Goal: Task Accomplishment & Management: Use online tool/utility

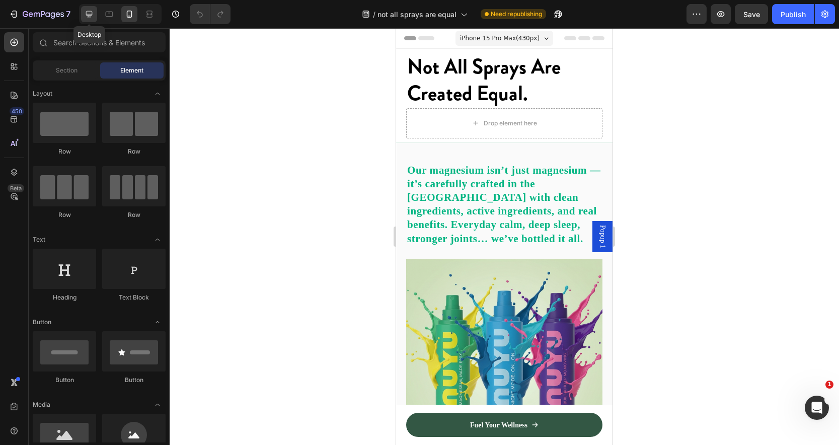
click at [93, 14] on icon at bounding box center [89, 14] width 10 height 10
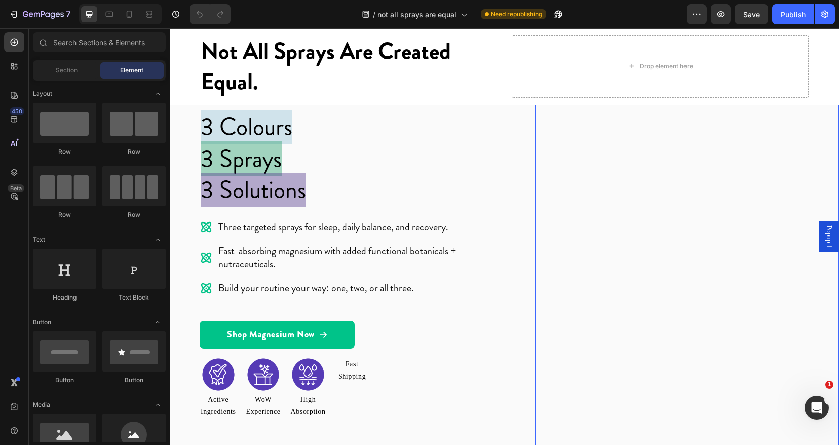
scroll to position [97, 0]
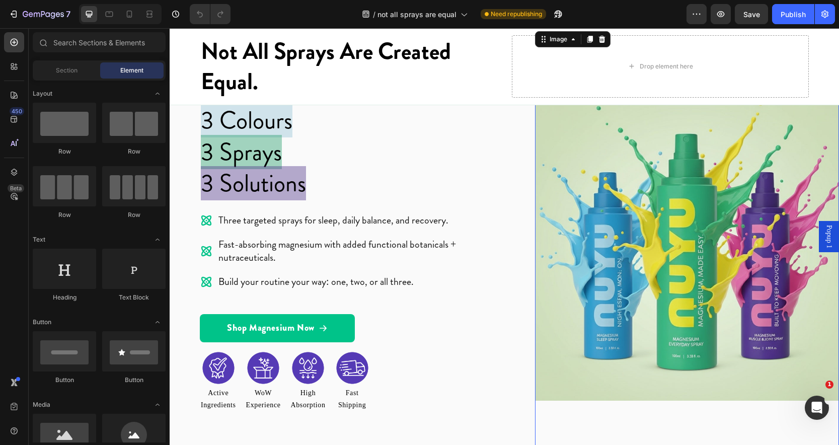
click at [672, 222] on img at bounding box center [687, 249] width 304 height 440
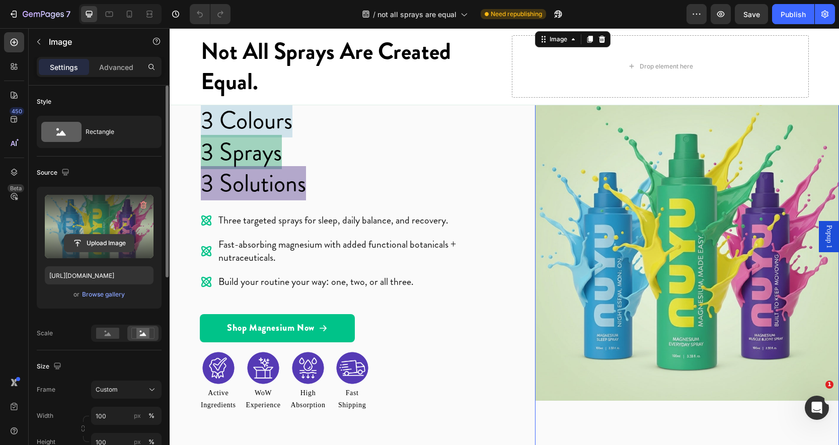
click at [102, 239] on input "file" at bounding box center [98, 242] width 69 height 17
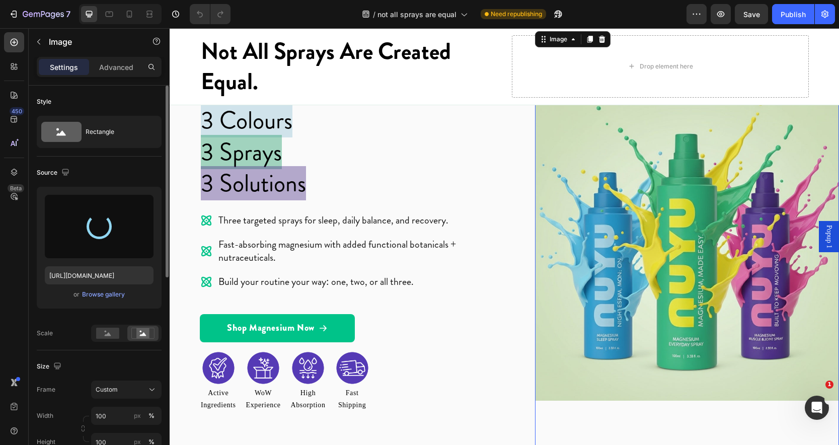
type input "[URL][DOMAIN_NAME]"
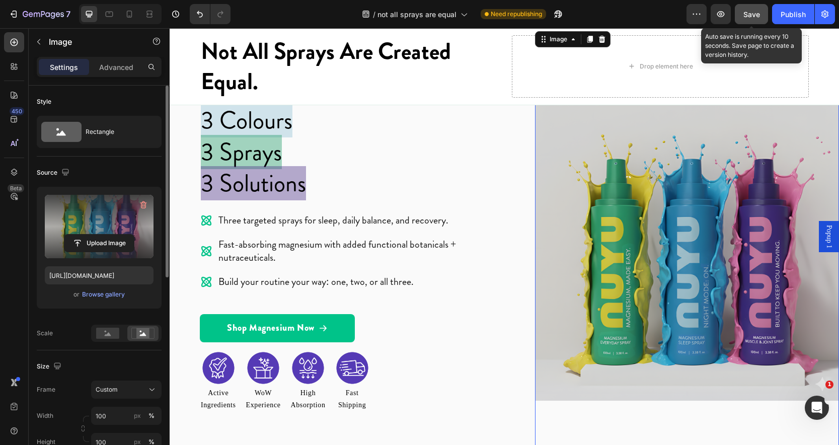
click at [756, 11] on span "Save" at bounding box center [751, 14] width 17 height 9
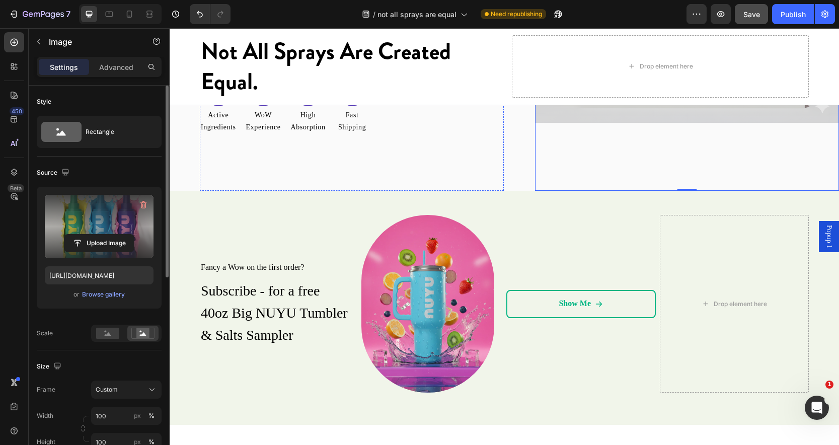
scroll to position [380, 0]
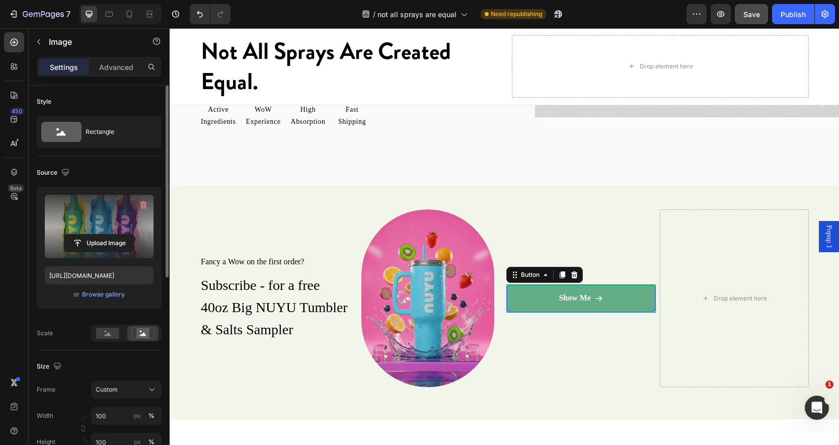
click at [587, 300] on div "Show Me" at bounding box center [580, 298] width 44 height 11
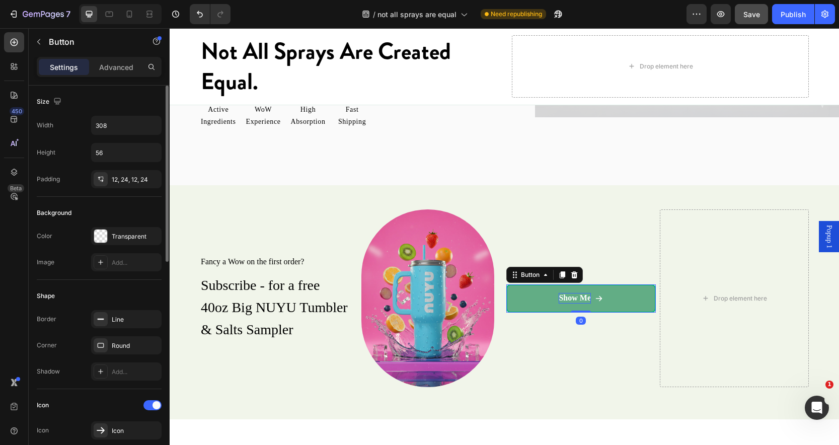
click at [571, 296] on p "Show Me" at bounding box center [574, 298] width 32 height 11
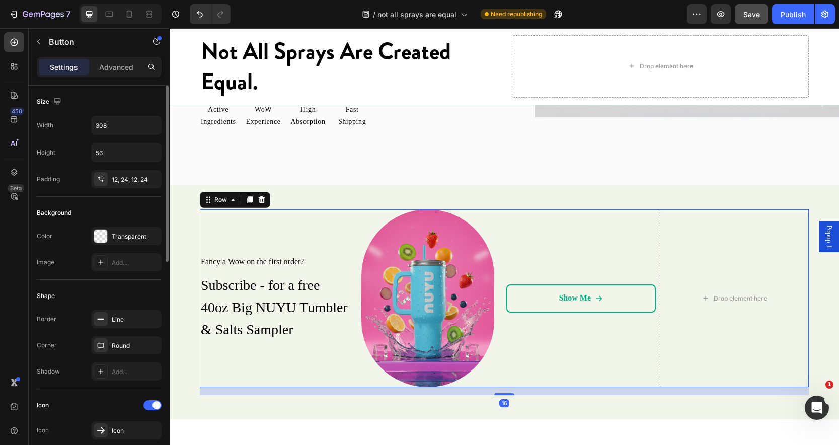
click at [565, 342] on div "Show Me Button" at bounding box center [580, 298] width 149 height 178
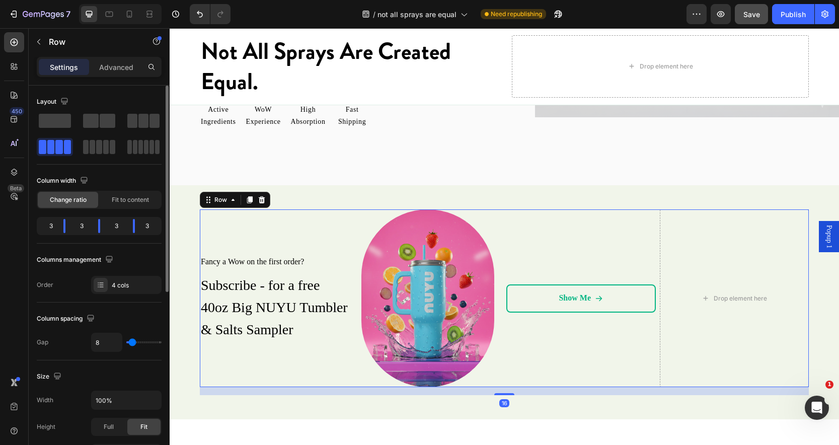
click at [824, 233] on span "Popup 1" at bounding box center [829, 236] width 10 height 23
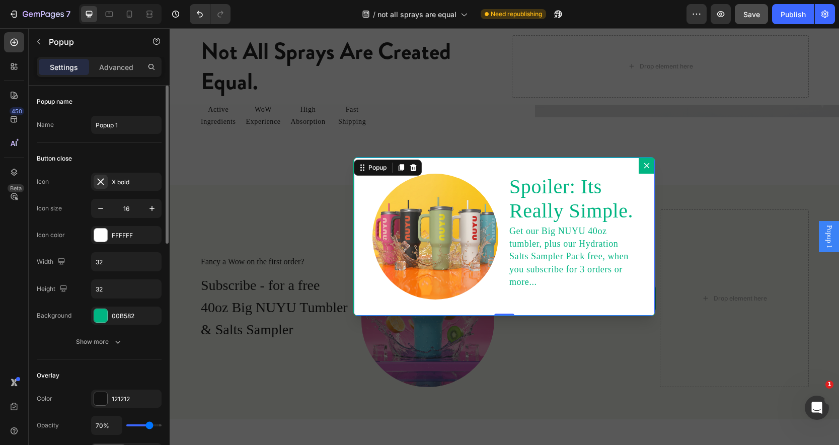
click at [643, 166] on icon "Dialog content" at bounding box center [647, 166] width 8 height 8
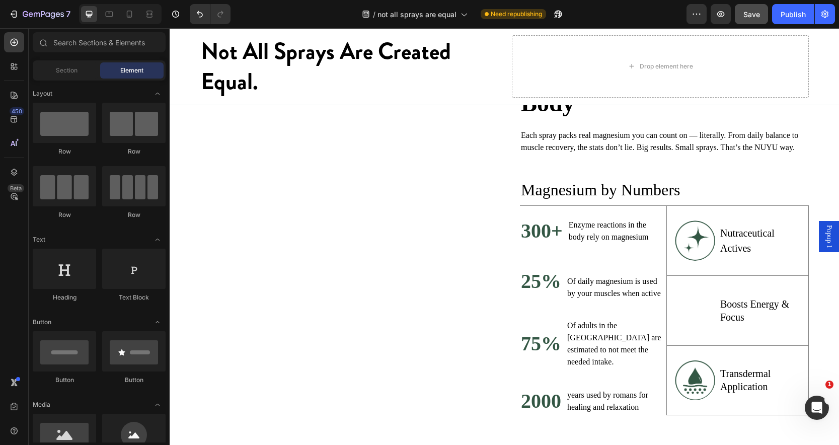
scroll to position [801, 0]
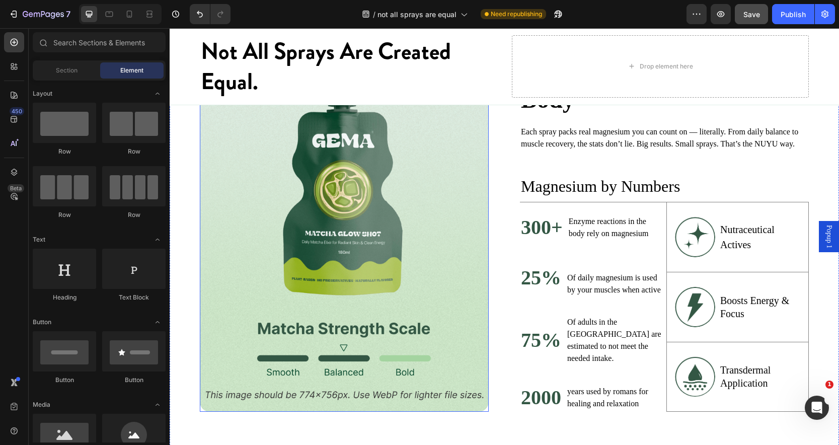
click at [333, 214] on img at bounding box center [344, 232] width 289 height 360
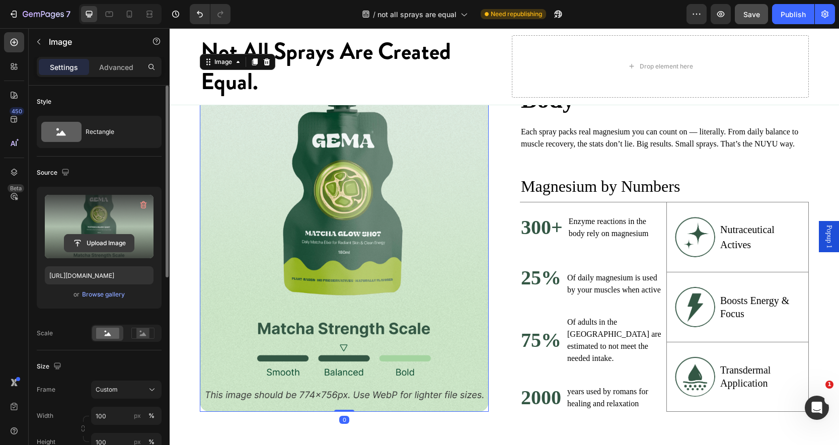
click at [101, 242] on input "file" at bounding box center [98, 242] width 69 height 17
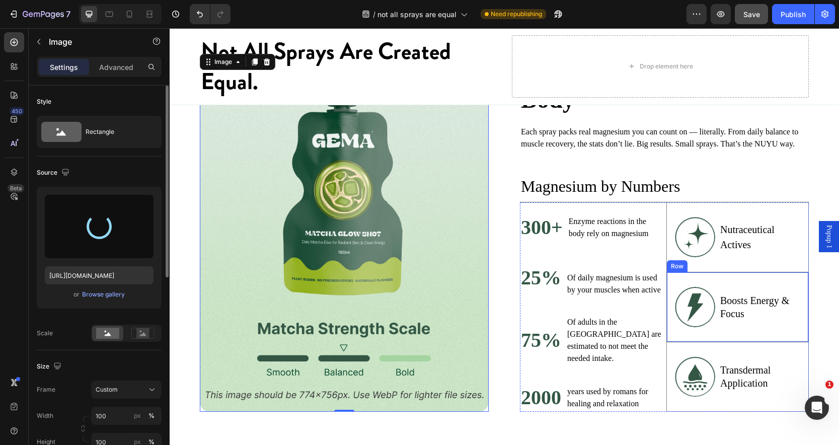
type input "[URL][DOMAIN_NAME]"
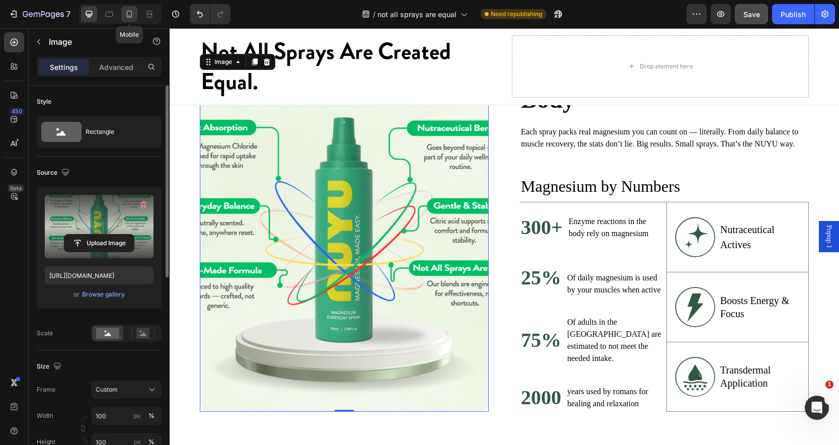
click at [132, 16] on icon at bounding box center [129, 14] width 10 height 10
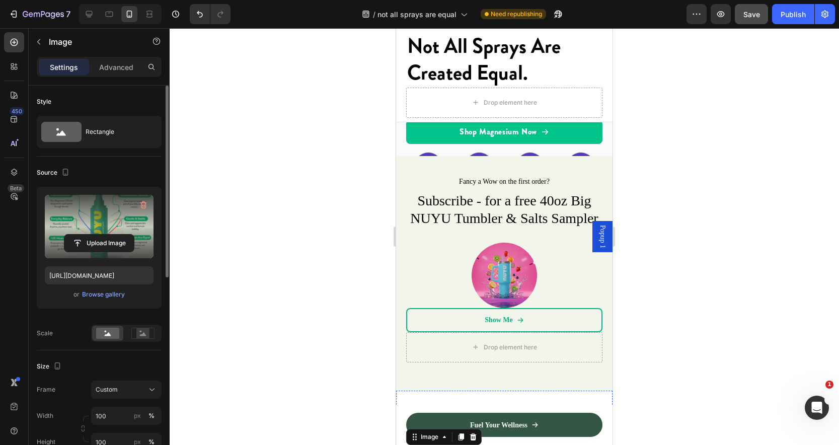
scroll to position [425, 0]
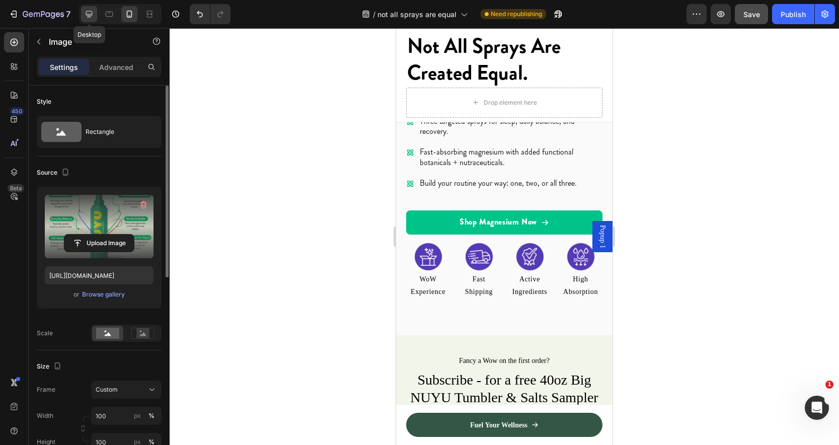
click at [91, 15] on icon at bounding box center [89, 14] width 10 height 10
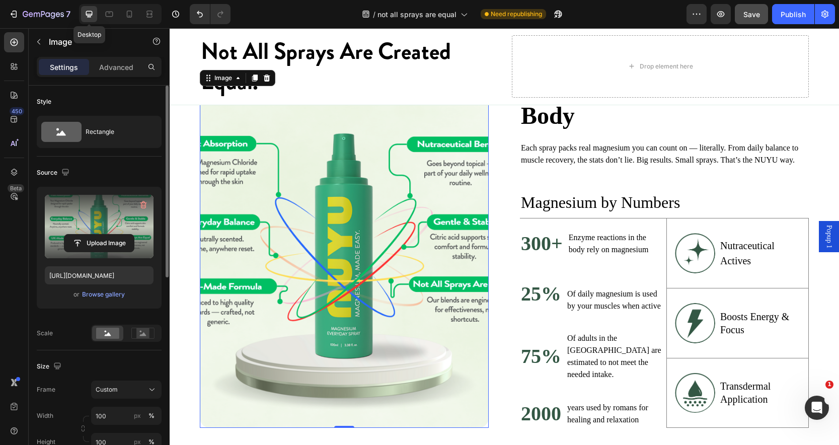
scroll to position [789, 0]
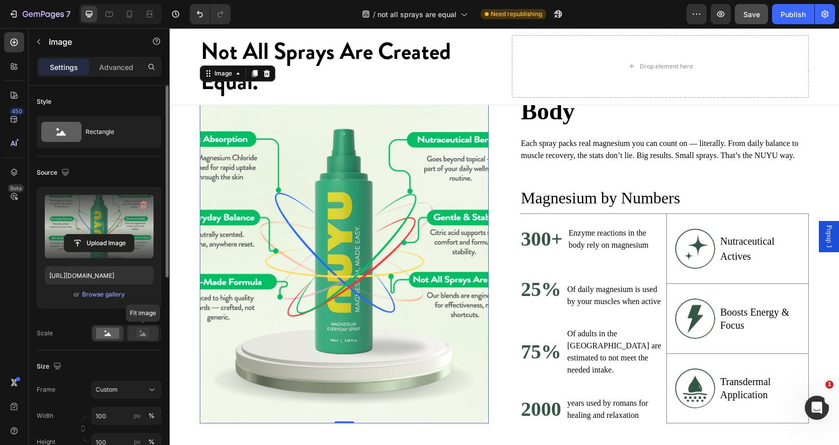
click at [141, 337] on rect at bounding box center [142, 333] width 13 height 10
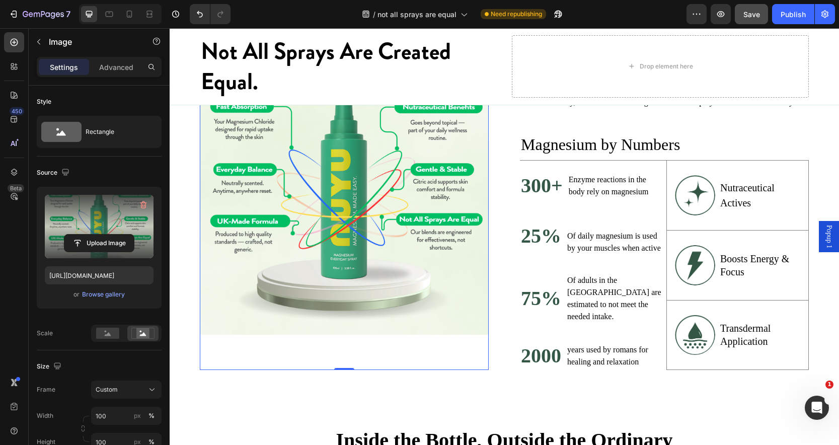
scroll to position [843, 0]
click at [539, 351] on h2 "2000" at bounding box center [541, 355] width 42 height 28
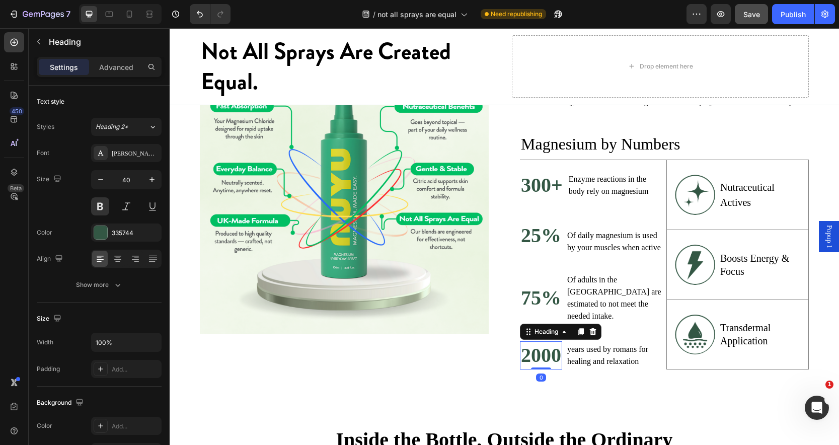
click at [550, 353] on h2 "2000" at bounding box center [541, 355] width 42 height 28
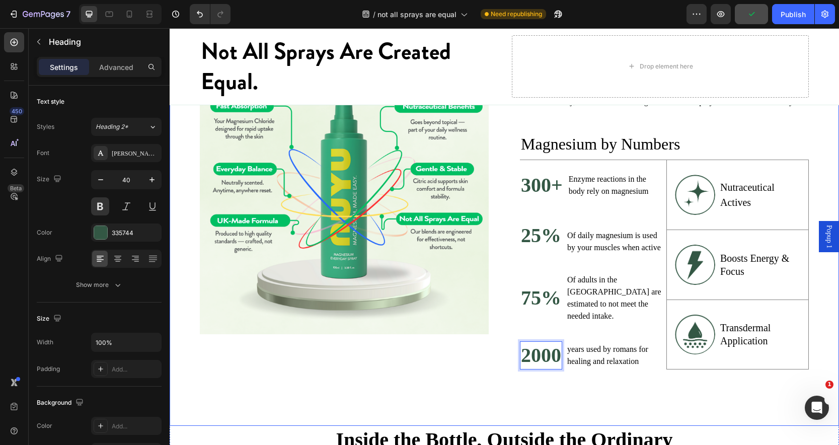
click at [577, 396] on div "Image Numbers That Power Your Body Heading Each spray packs real magnesium you …" at bounding box center [504, 189] width 669 height 472
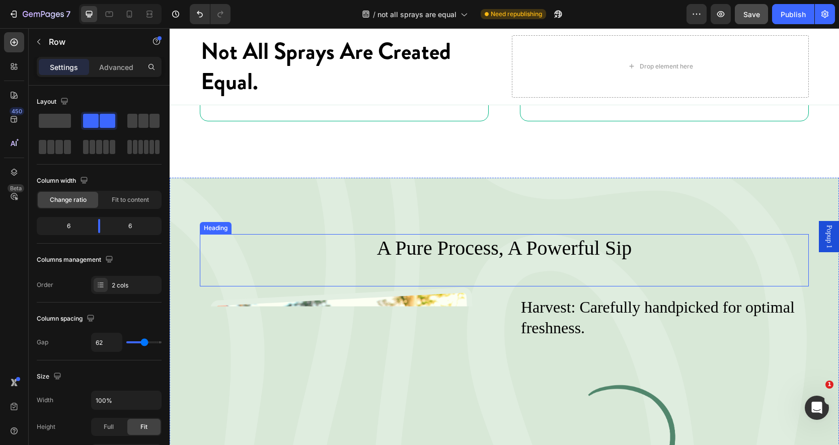
scroll to position [1534, 0]
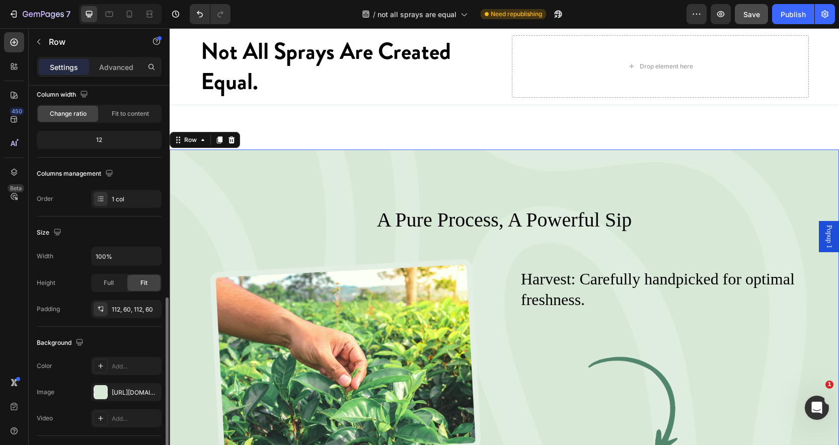
scroll to position [226, 0]
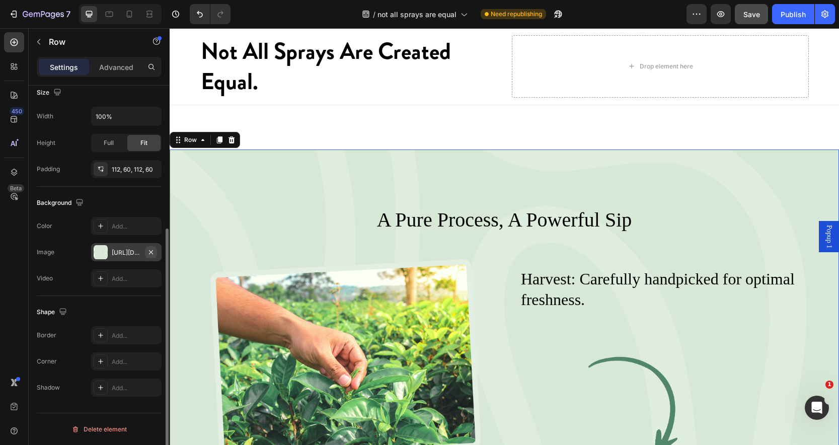
click at [149, 254] on icon "button" at bounding box center [151, 252] width 8 height 8
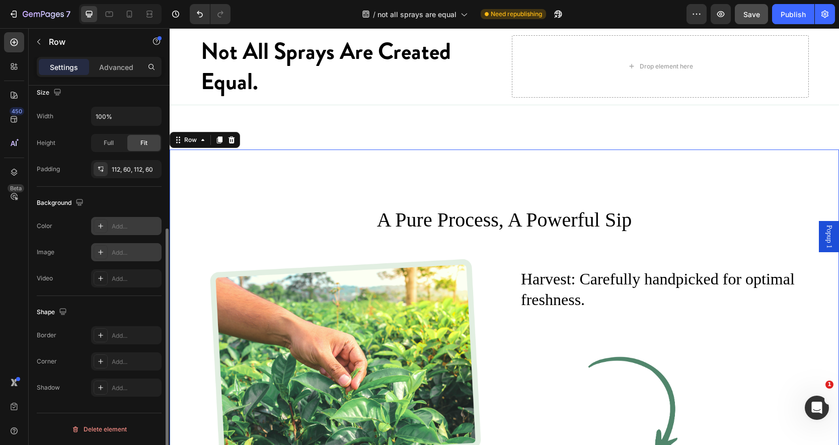
click at [125, 230] on div "Add..." at bounding box center [126, 226] width 70 height 18
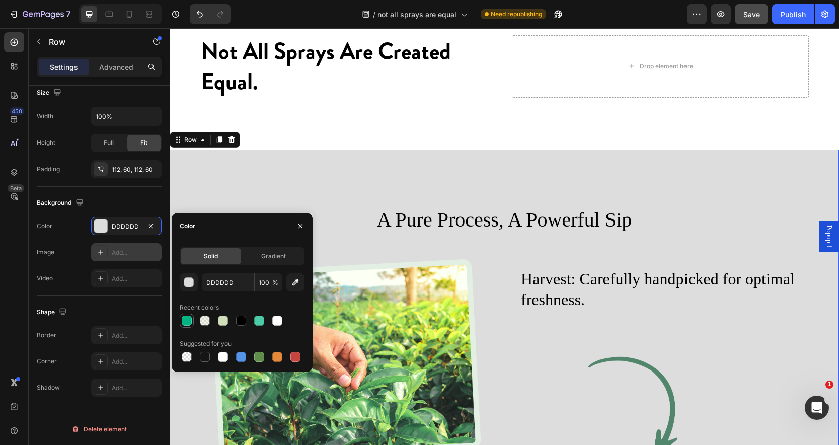
click at [188, 324] on div at bounding box center [187, 320] width 10 height 10
type input "00B582"
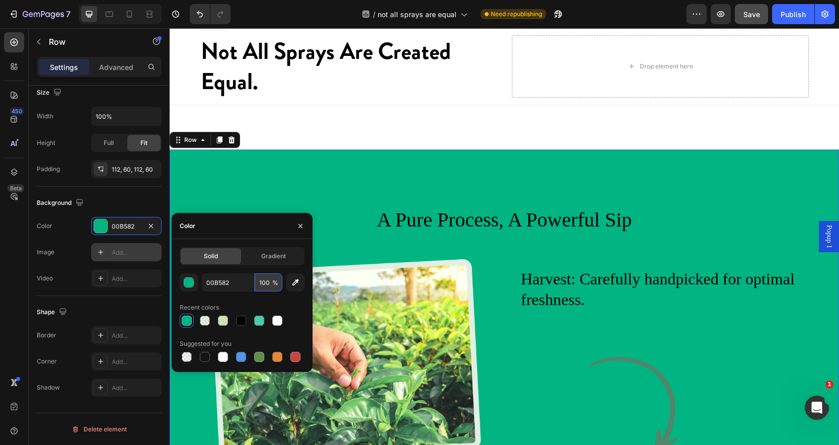
click at [267, 287] on input "100" at bounding box center [269, 282] width 28 height 18
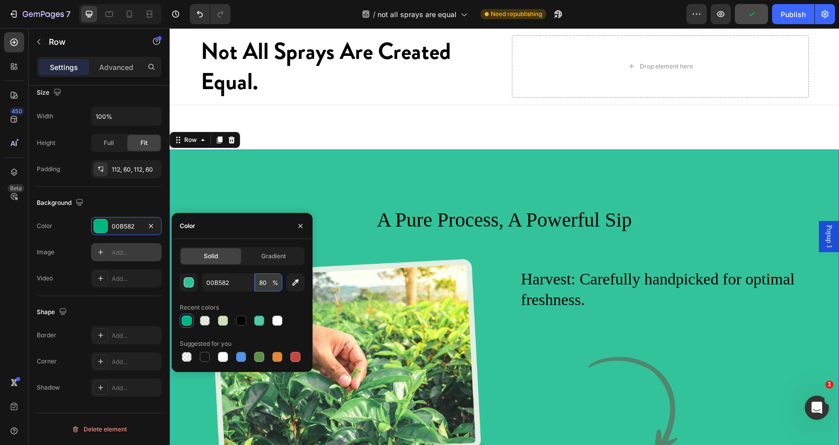
type input "8"
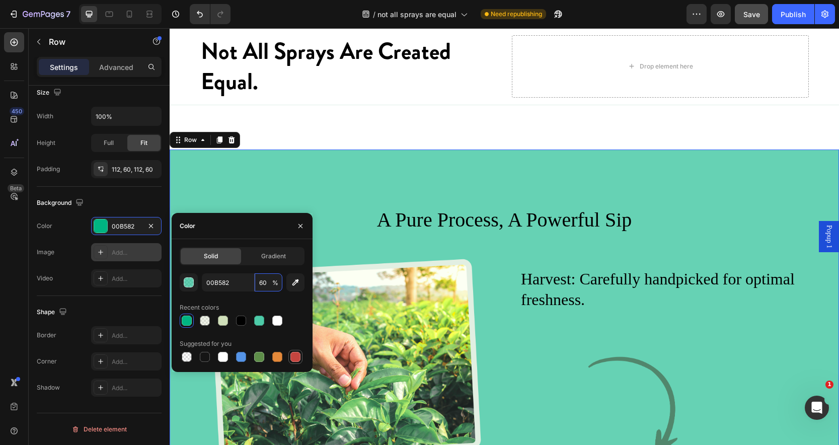
type input "60"
click at [295, 360] on div at bounding box center [295, 357] width 10 height 10
type input "C5453F"
type input "100"
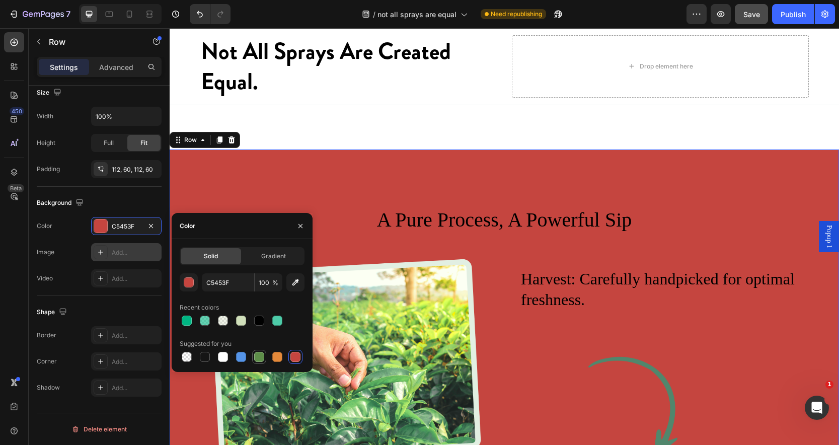
click at [261, 357] on div at bounding box center [259, 357] width 10 height 10
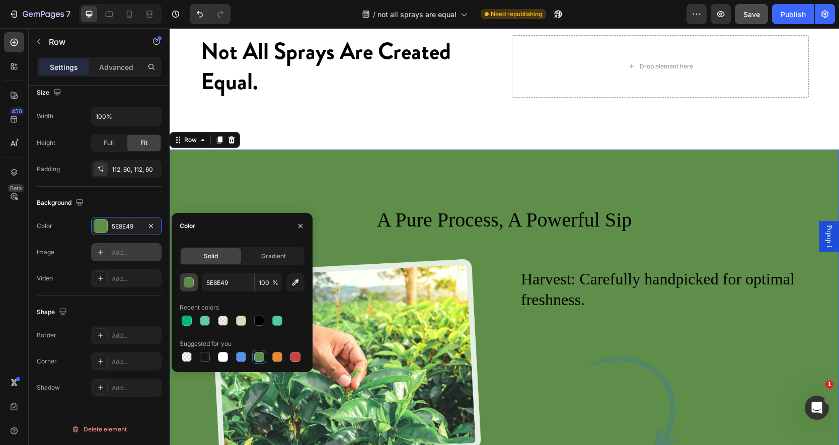
click at [189, 284] on div "button" at bounding box center [189, 283] width 10 height 10
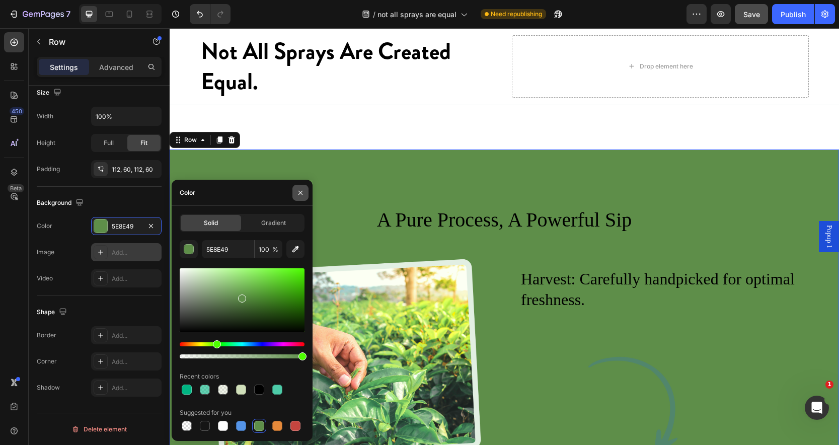
click at [299, 191] on icon "button" at bounding box center [300, 192] width 4 height 4
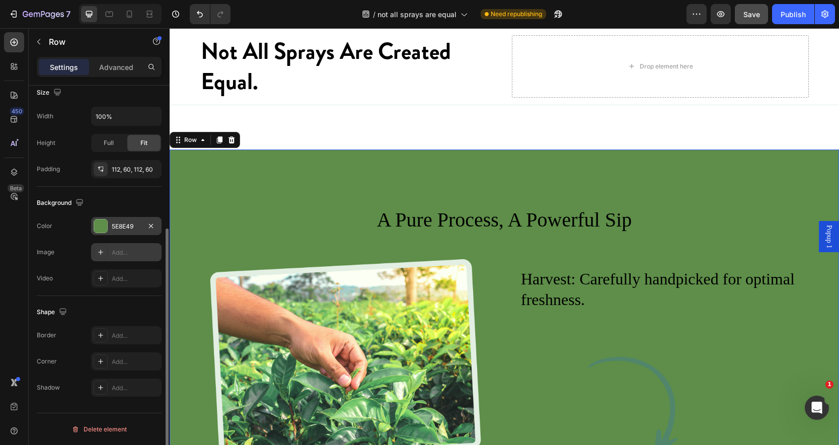
click at [130, 226] on div "5E8E49" at bounding box center [126, 226] width 29 height 9
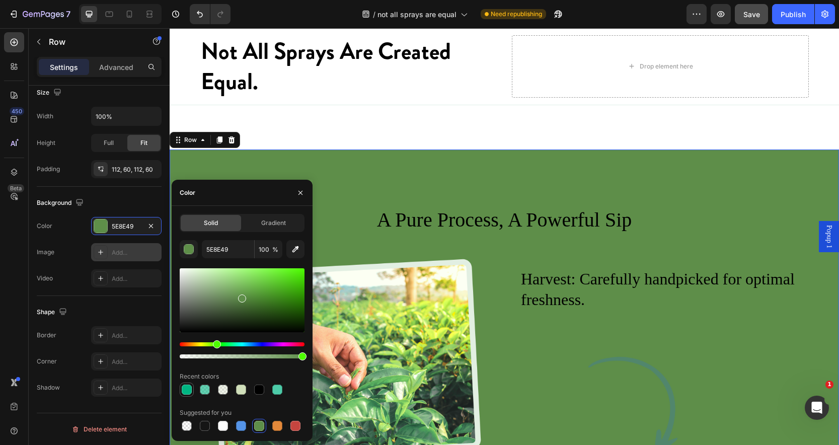
click at [189, 389] on div at bounding box center [187, 389] width 10 height 10
type input "00B582"
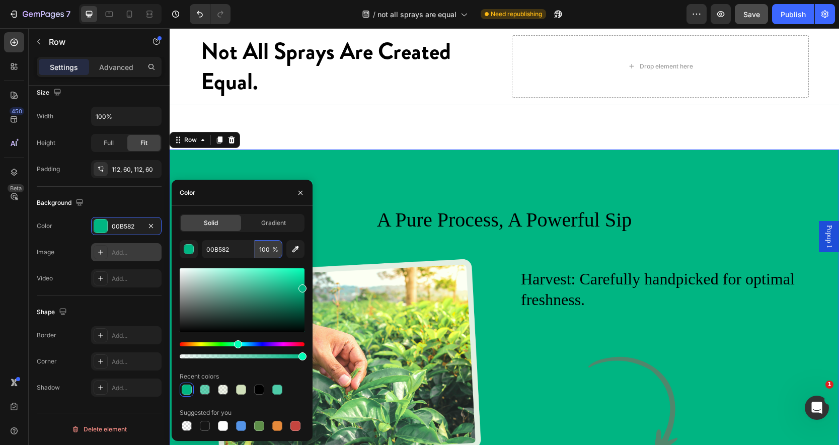
click at [266, 248] on input "100" at bounding box center [269, 249] width 28 height 18
type input "60"
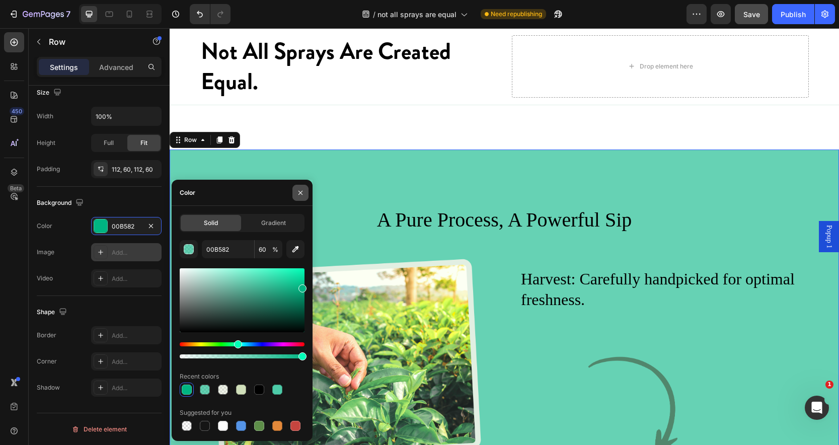
click at [300, 191] on icon "button" at bounding box center [300, 193] width 8 height 8
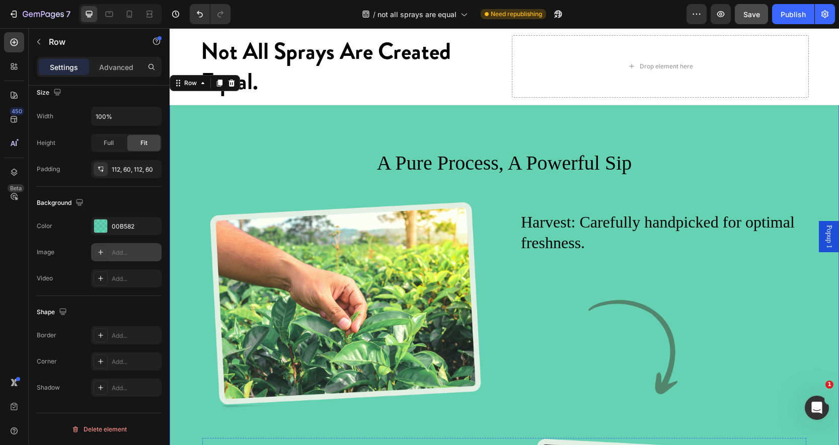
scroll to position [1612, 0]
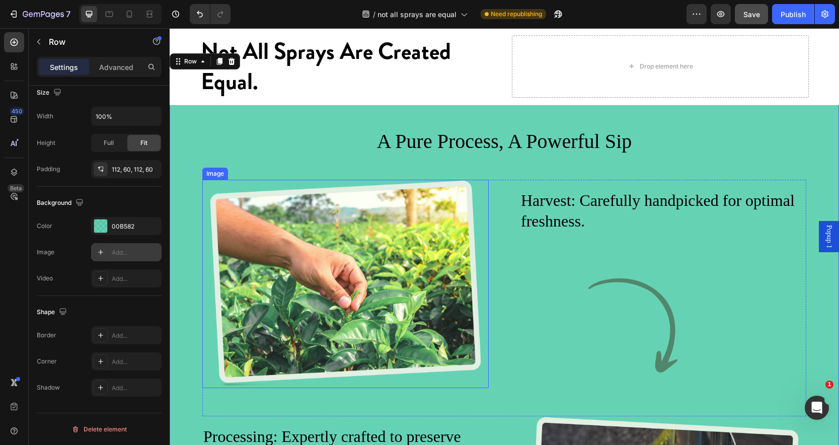
click at [425, 280] on img at bounding box center [345, 284] width 286 height 208
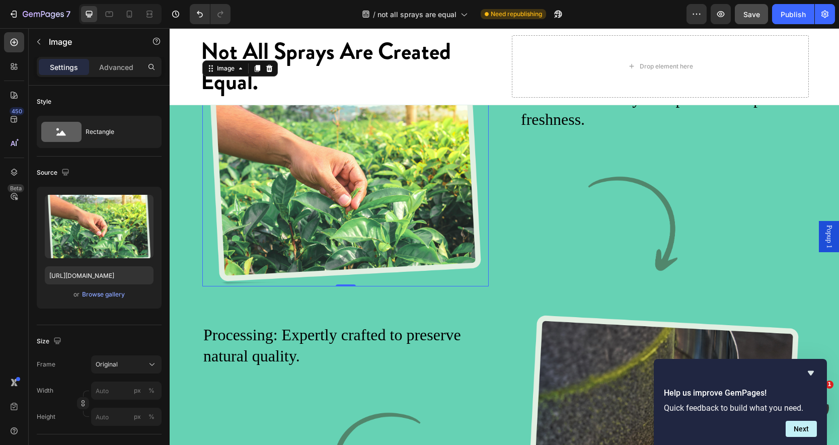
scroll to position [1697, 0]
